Goal: Find specific page/section: Find specific page/section

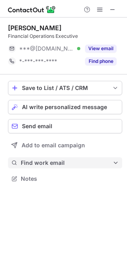
scroll to position [173, 127]
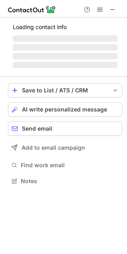
scroll to position [176, 127]
click at [114, 12] on span at bounding box center [112, 9] width 6 height 6
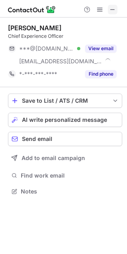
click at [114, 12] on span at bounding box center [112, 9] width 6 height 6
